Goal: Use online tool/utility: Utilize a website feature to perform a specific function

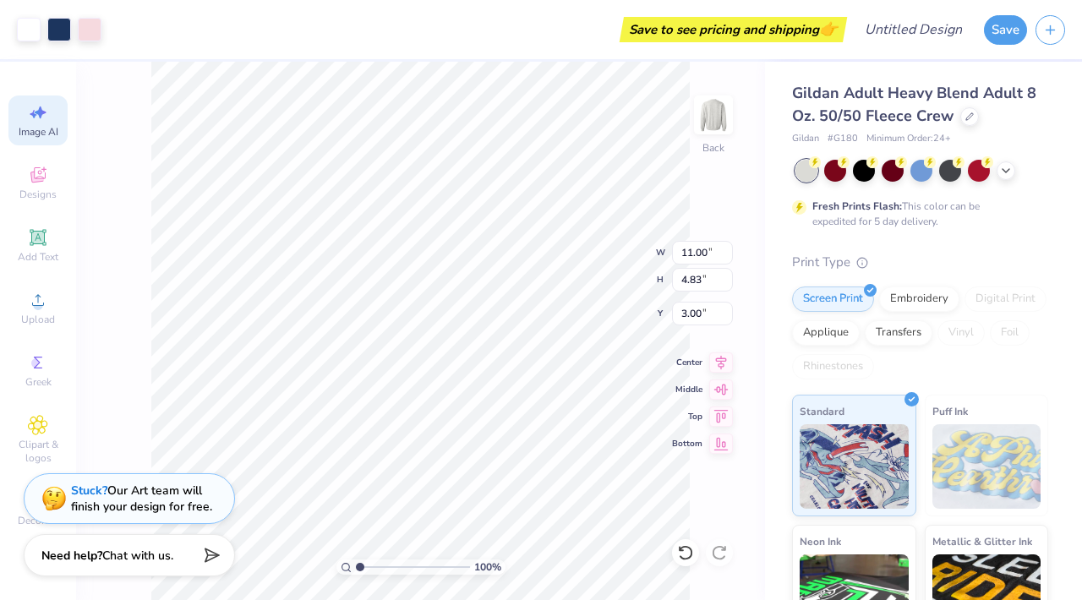
click at [20, 113] on div "Image AI" at bounding box center [37, 121] width 59 height 50
select select "4"
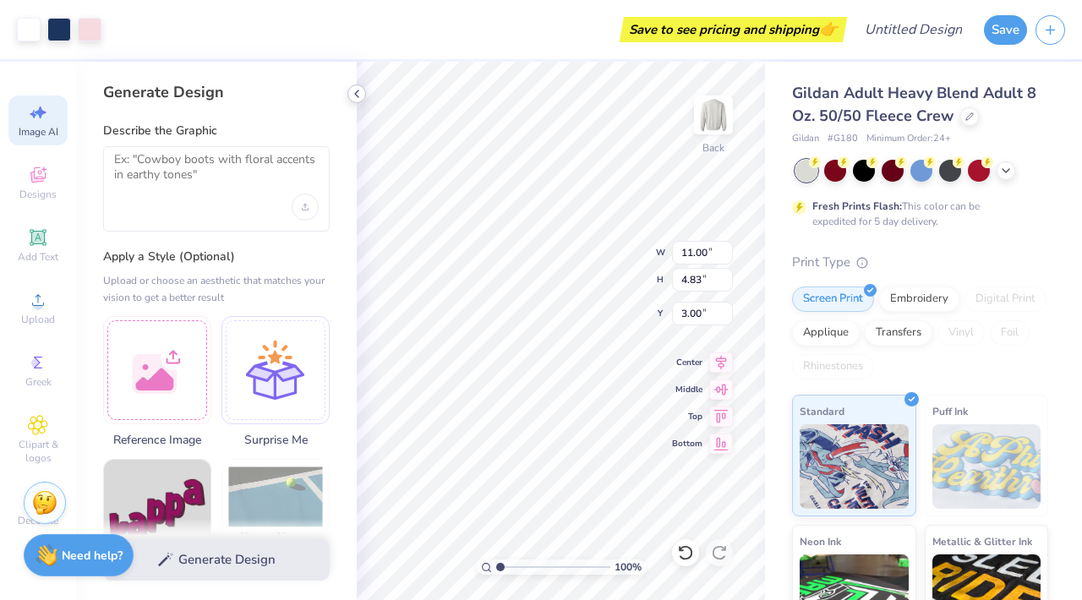
click at [356, 95] on polyline at bounding box center [356, 93] width 3 height 7
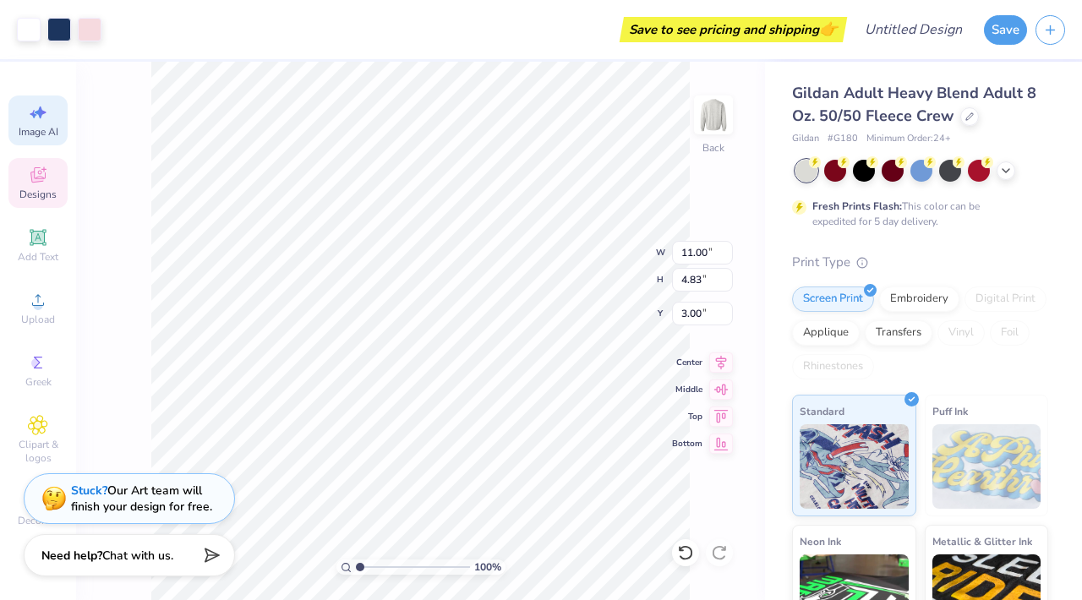
click at [20, 191] on span "Designs" at bounding box center [37, 195] width 37 height 14
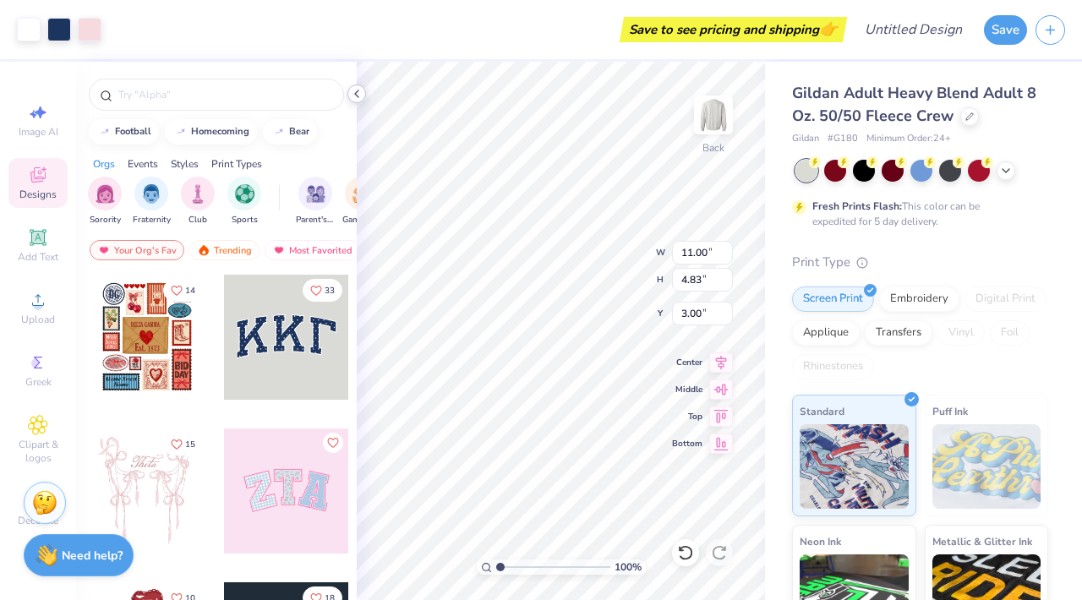
click at [353, 85] on div at bounding box center [356, 94] width 19 height 19
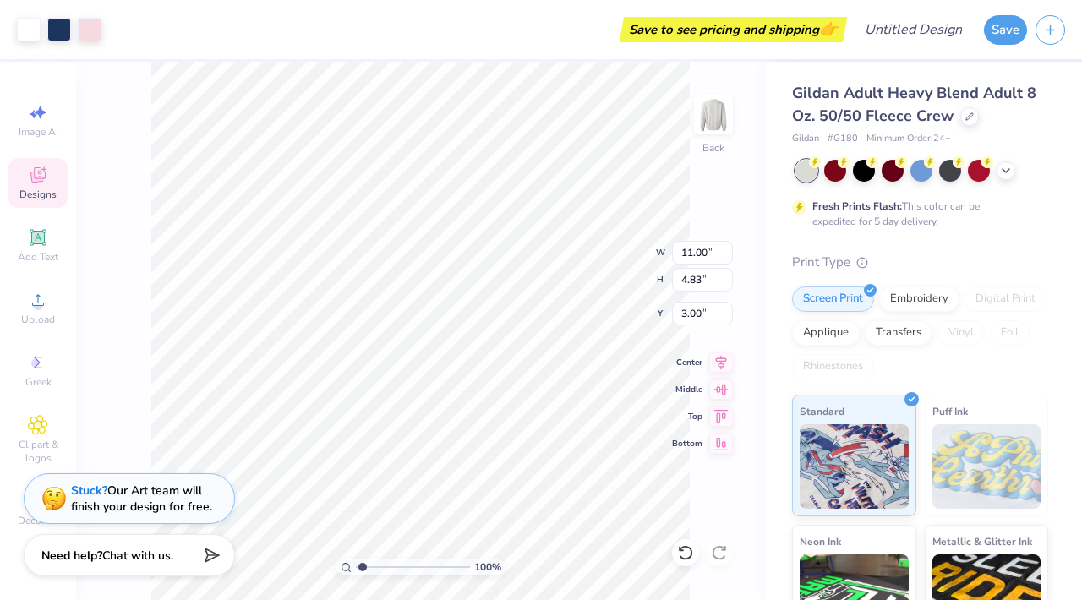
type input "1.34"
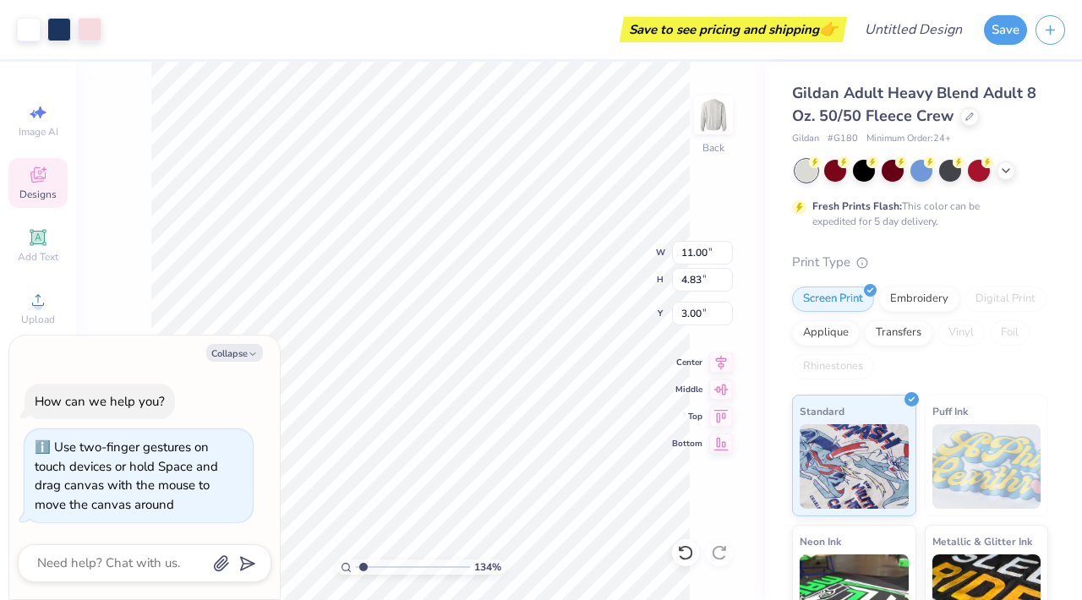
type textarea "x"
type input "1"
drag, startPoint x: 362, startPoint y: 567, endPoint x: 344, endPoint y: 564, distance: 18.1
click at [356, 564] on input "range" at bounding box center [413, 567] width 114 height 15
click at [145, 353] on div "Collapse" at bounding box center [145, 353] width 254 height 18
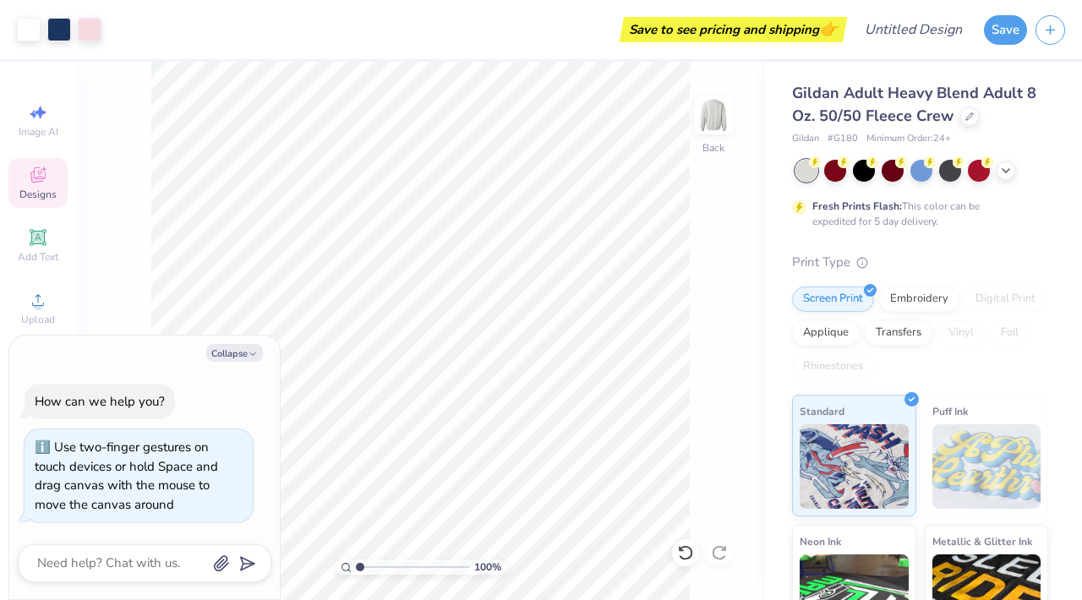
click at [30, 189] on span "Designs" at bounding box center [37, 195] width 37 height 14
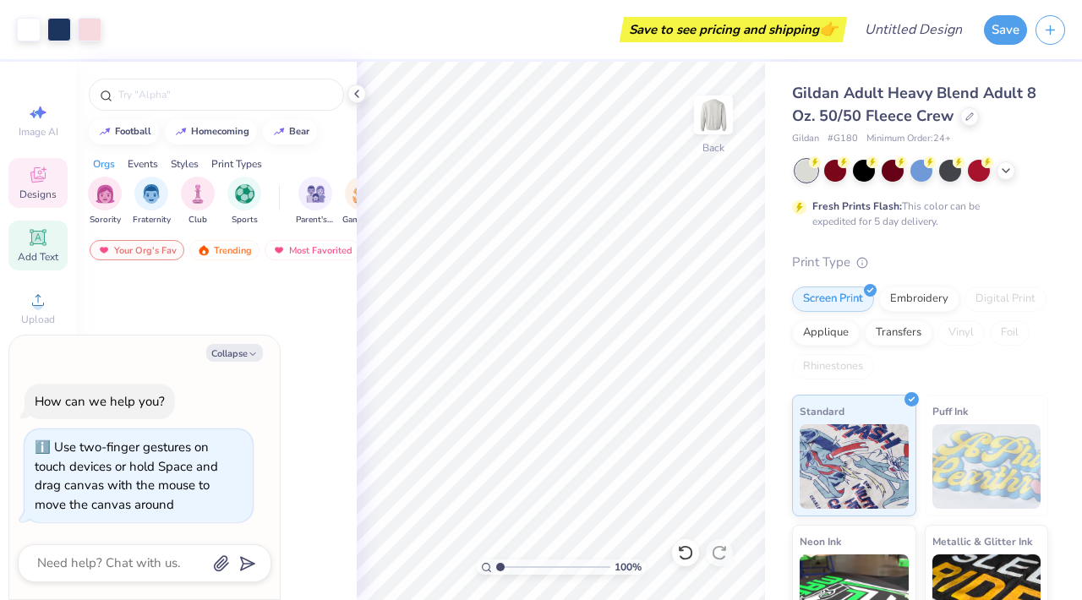
click at [30, 232] on icon at bounding box center [38, 237] width 20 height 20
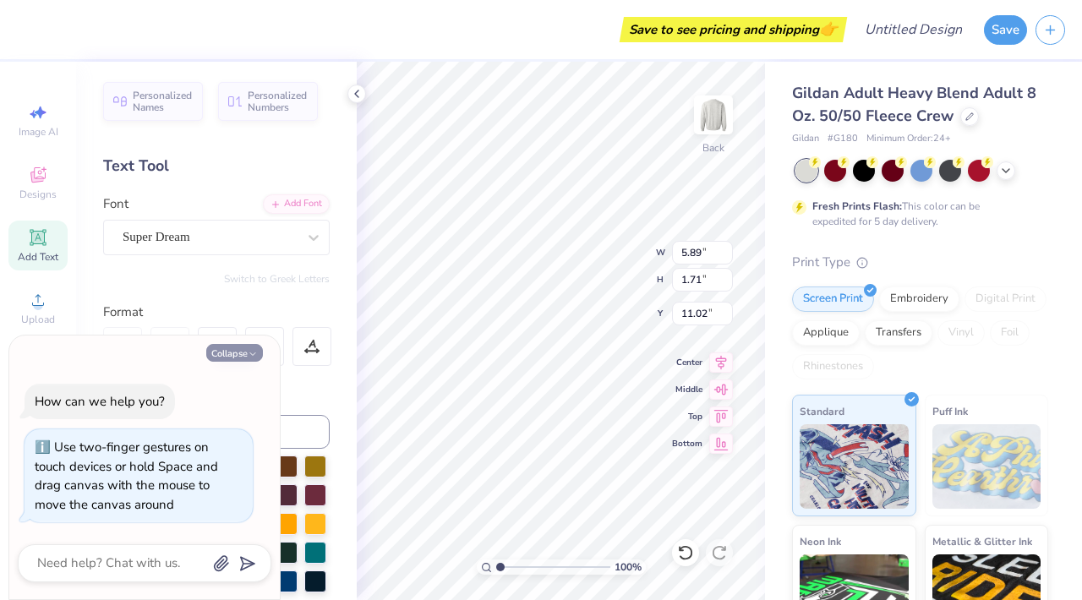
click at [238, 354] on button "Collapse" at bounding box center [234, 353] width 57 height 18
type textarea "x"
